Goal: Use online tool/utility

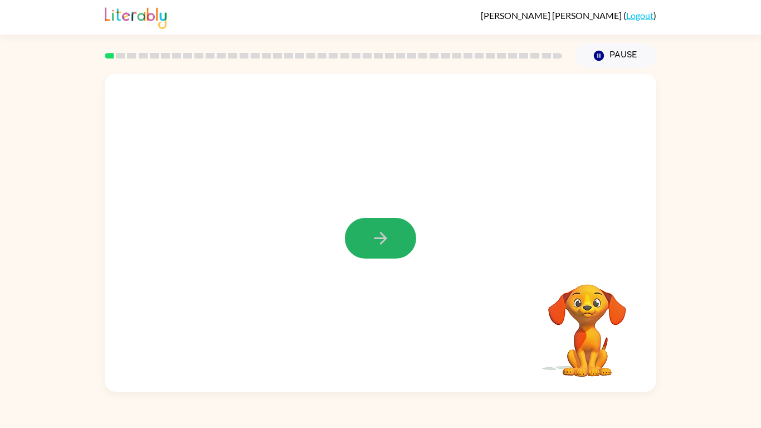
click at [387, 249] on button "button" at bounding box center [380, 238] width 71 height 41
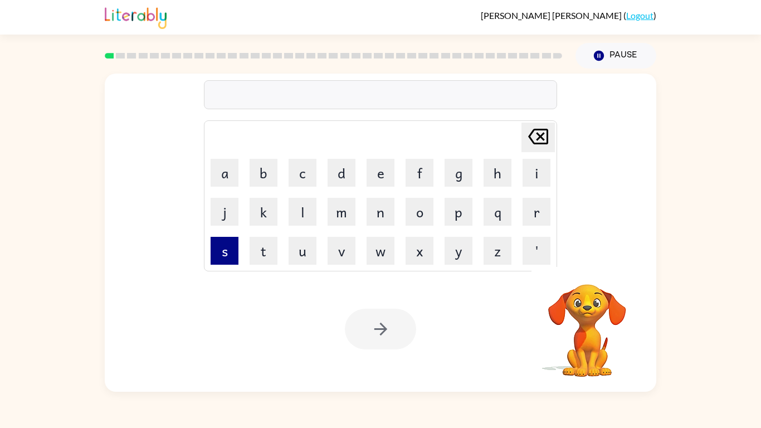
click at [216, 259] on button "s" at bounding box center [225, 251] width 28 height 28
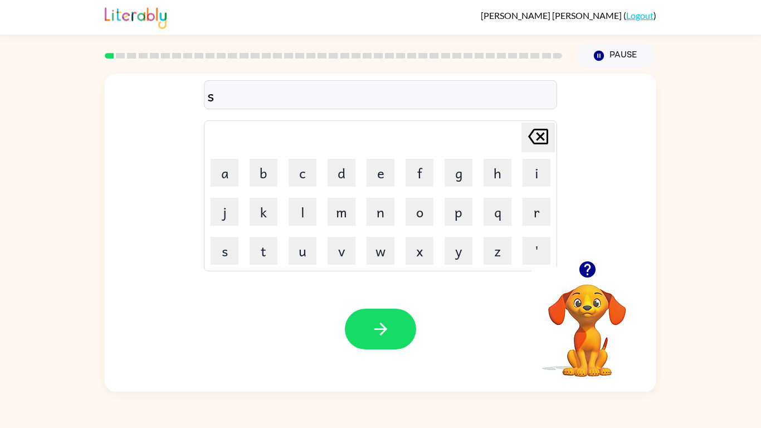
type button "s"
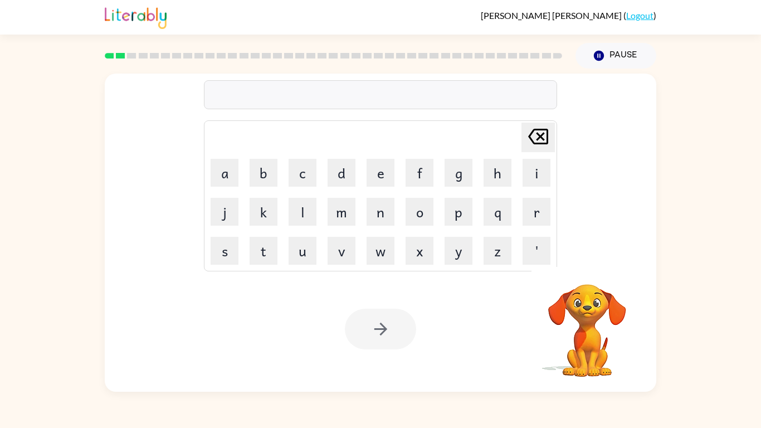
click at [365, 130] on td "[PERSON_NAME] last character input" at bounding box center [381, 137] width 350 height 31
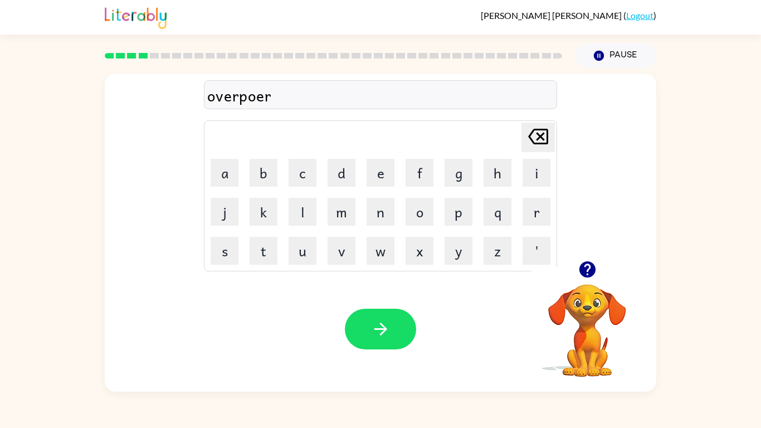
click at [539, 126] on icon "[PERSON_NAME] last character input" at bounding box center [538, 136] width 27 height 27
type button "delete"
click at [591, 262] on icon "button" at bounding box center [587, 269] width 16 height 16
click at [583, 269] on icon "button" at bounding box center [587, 269] width 16 height 16
drag, startPoint x: 573, startPoint y: 397, endPoint x: 714, endPoint y: 0, distance: 421.5
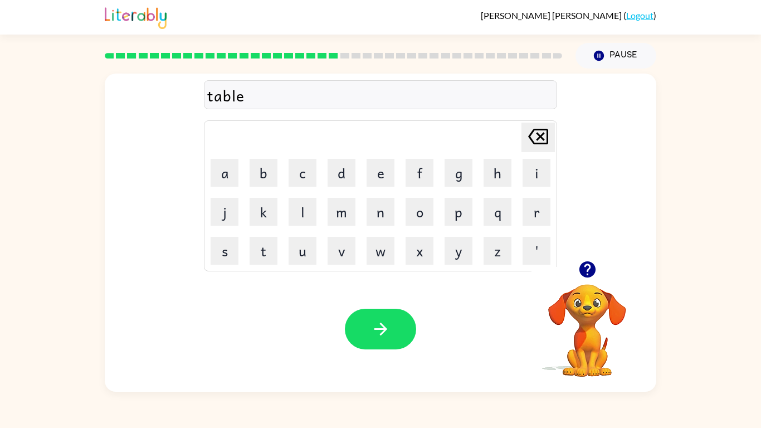
click at [714, 0] on div "[PERSON_NAME] ( Logout ) Pause Pause table Delete Delete last character input a…" at bounding box center [380, 214] width 761 height 428
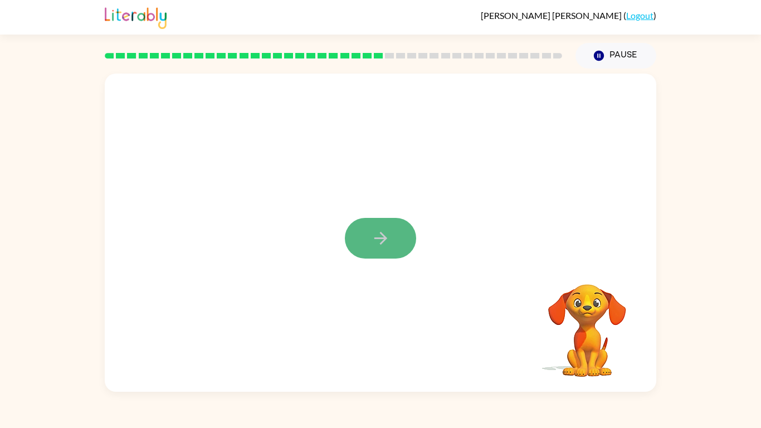
click at [381, 237] on icon "button" at bounding box center [380, 237] width 19 height 19
